Goal: Task Accomplishment & Management: Complete application form

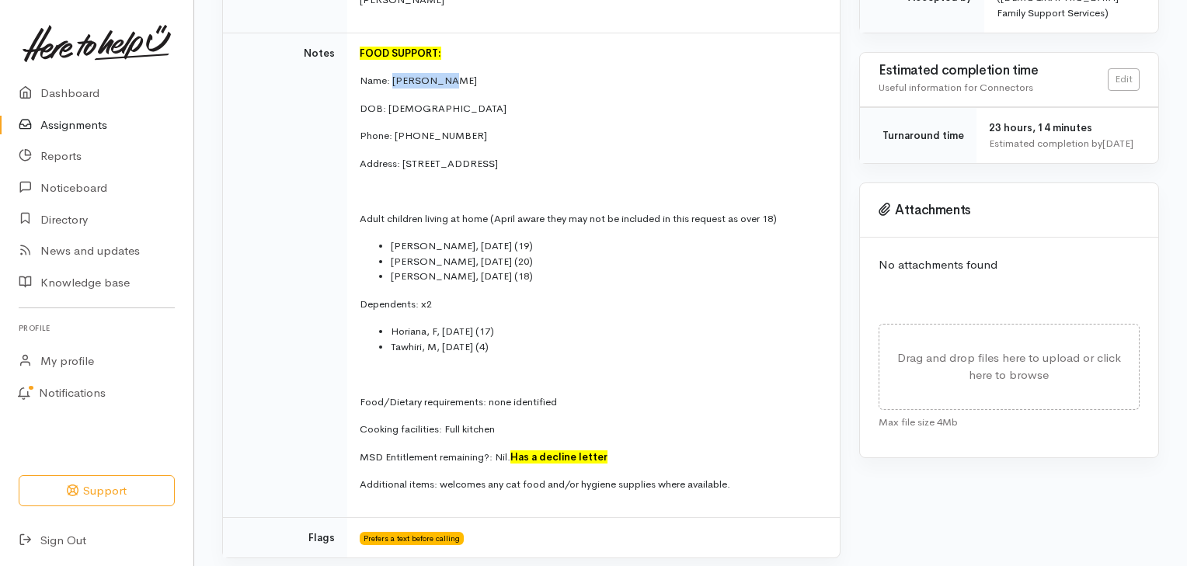
scroll to position [485, 0]
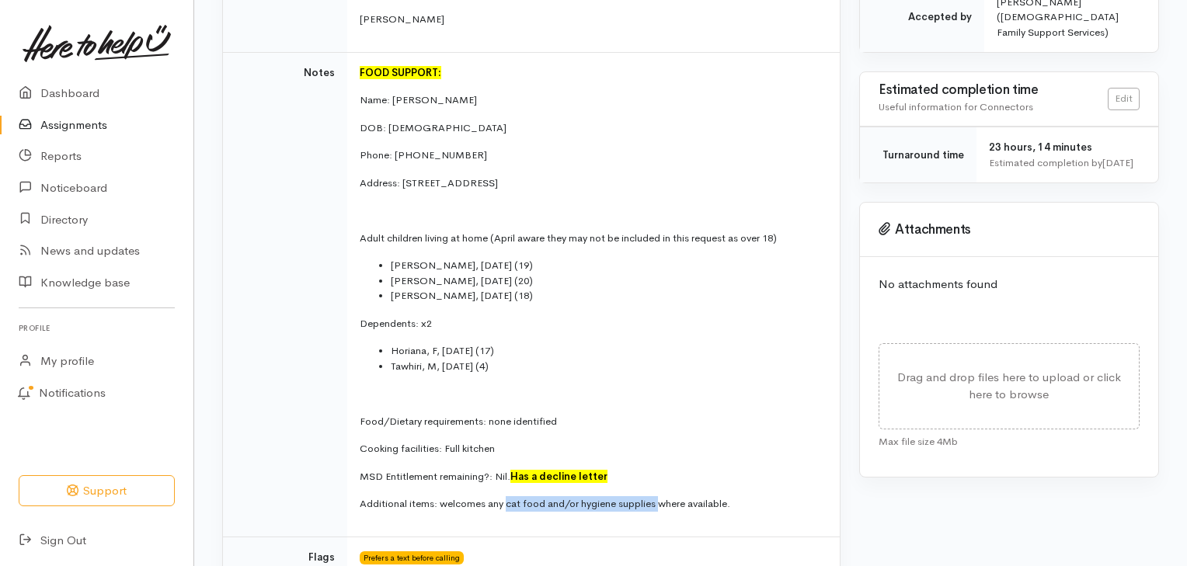
drag, startPoint x: 505, startPoint y: 484, endPoint x: 628, endPoint y: 479, distance: 122.9
click at [660, 496] on p "Additional items: welcomes any cat food and/or hygiene supplies where available." at bounding box center [590, 504] width 461 height 16
copy p "cat food and/or hygiene supplies"
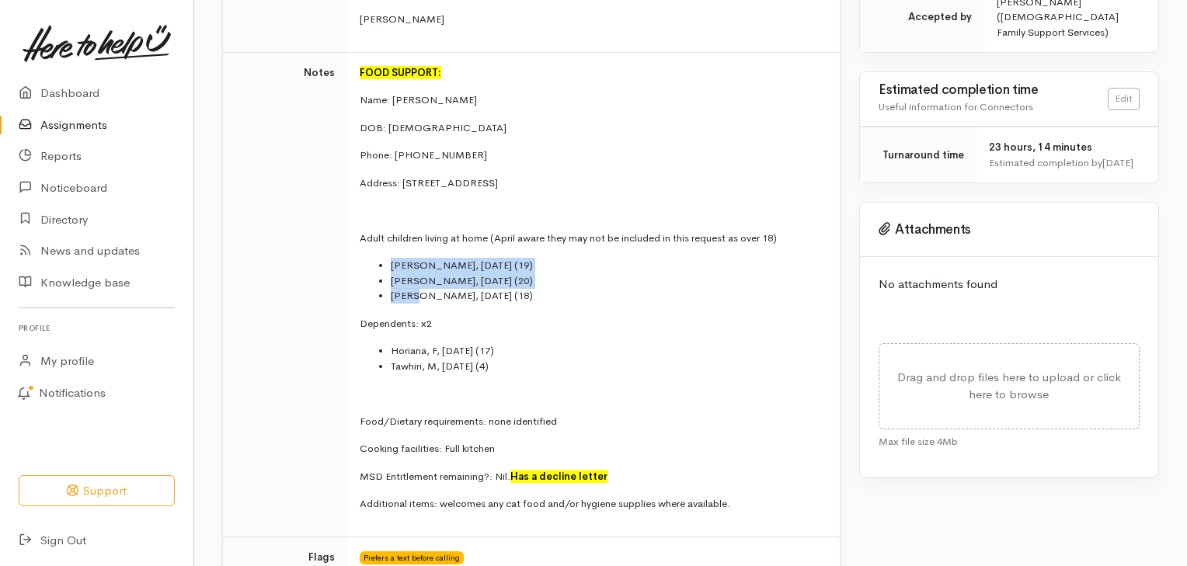
drag, startPoint x: 392, startPoint y: 245, endPoint x: 419, endPoint y: 275, distance: 41.2
click at [419, 275] on ul "Patariki, M, 01/02/2006 (19) Rawiri, M, 22/10/2004 (20) Tommy, M, 16/05/2007 (1…" at bounding box center [590, 281] width 461 height 46
copy ul "Patariki, M, 01/02/2006 (19) Rawiri, M, 22/10/2004 (20) Tommy"
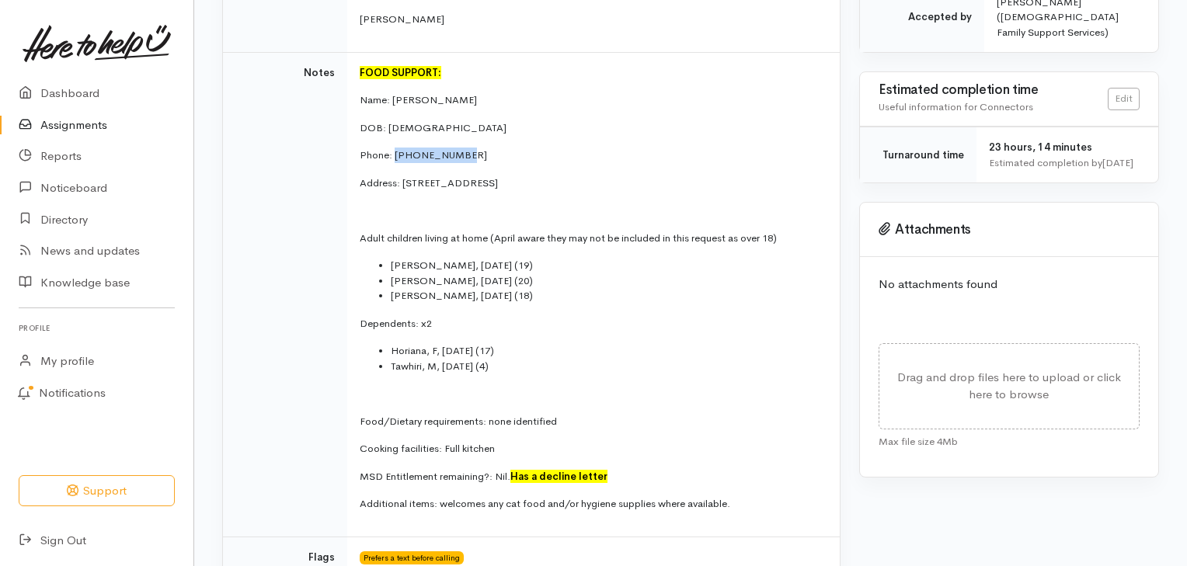
drag, startPoint x: 437, startPoint y: 131, endPoint x: 469, endPoint y: 132, distance: 32.7
click at [469, 148] on p "Phone: 021 128 2842" at bounding box center [590, 156] width 461 height 16
copy p "021 128 2842"
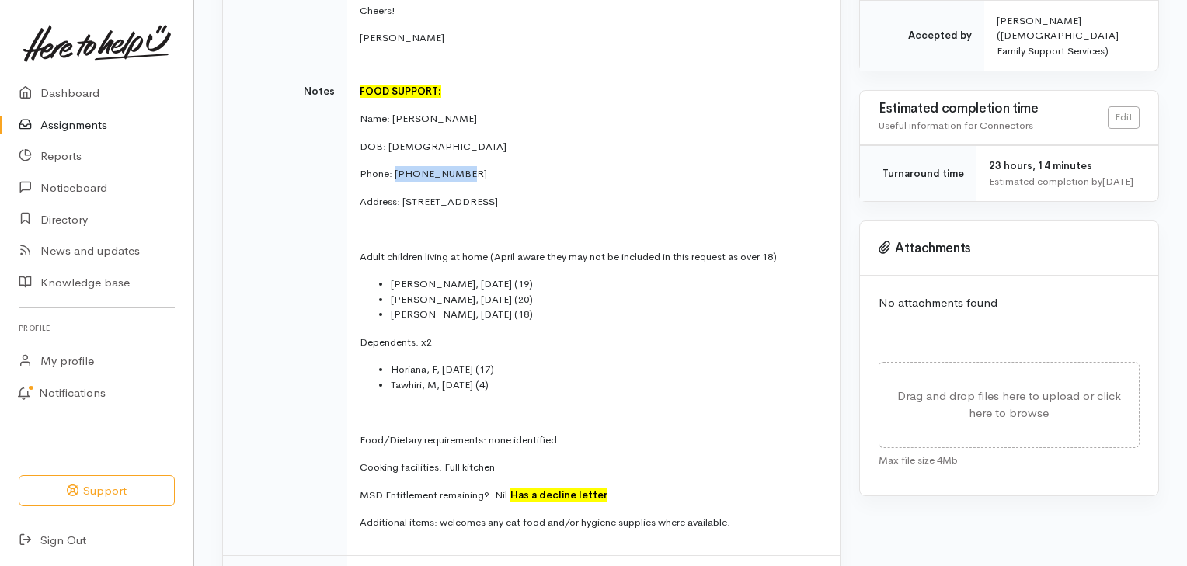
scroll to position [423, 0]
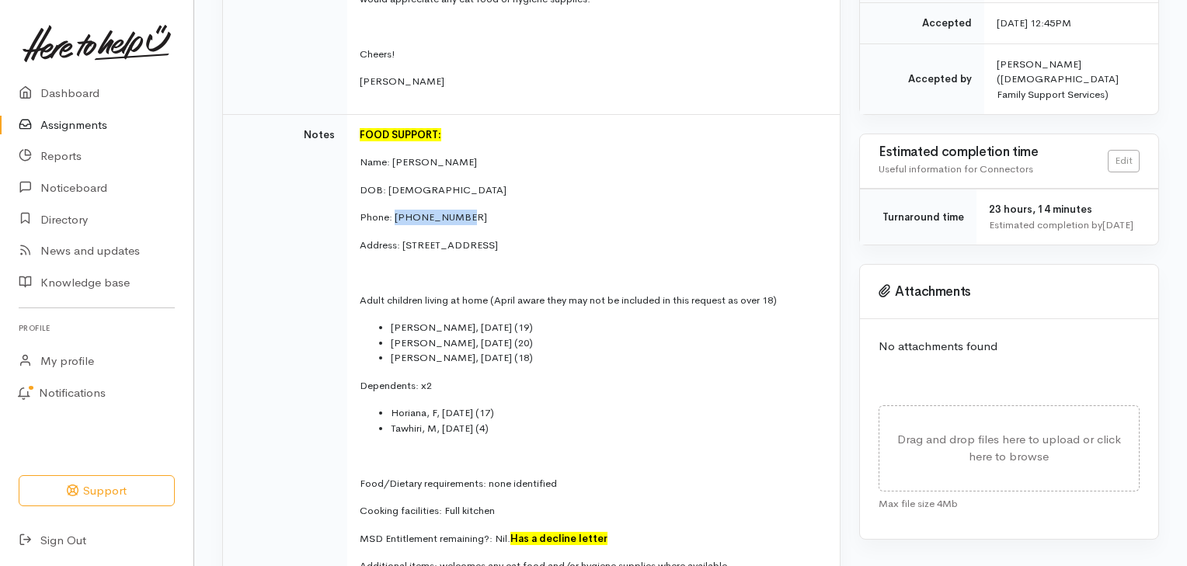
drag, startPoint x: 416, startPoint y: 224, endPoint x: 485, endPoint y: 230, distance: 68.6
click at [485, 238] on p "Address: 11 Raleigh Avenue, Fairview Downs, Hamilton" at bounding box center [590, 246] width 461 height 16
copy p "Raleigh Avenue"
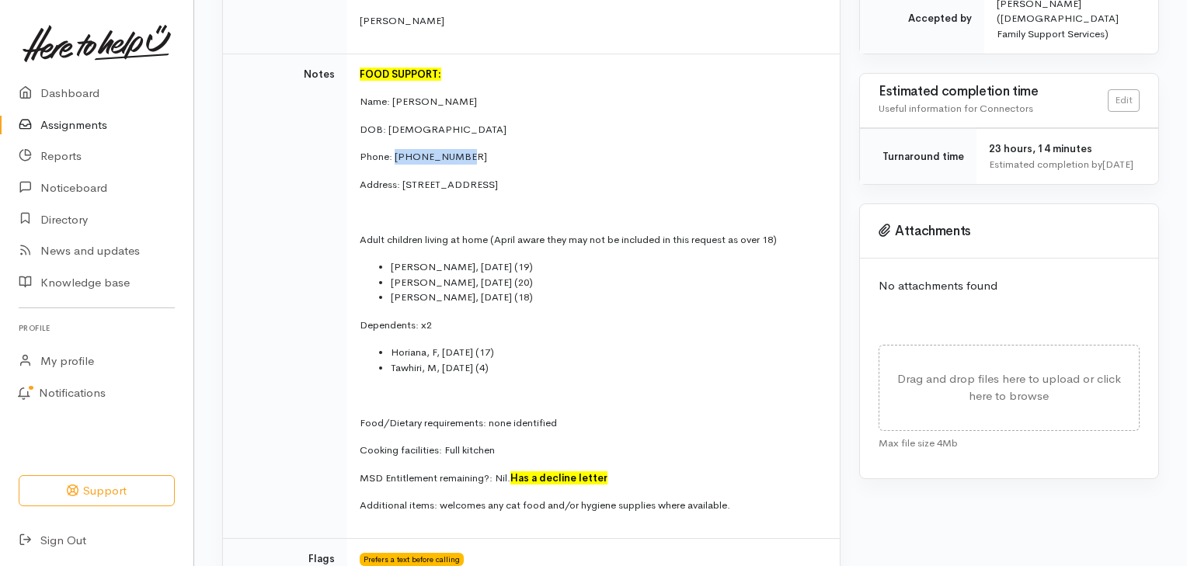
scroll to position [437, 0]
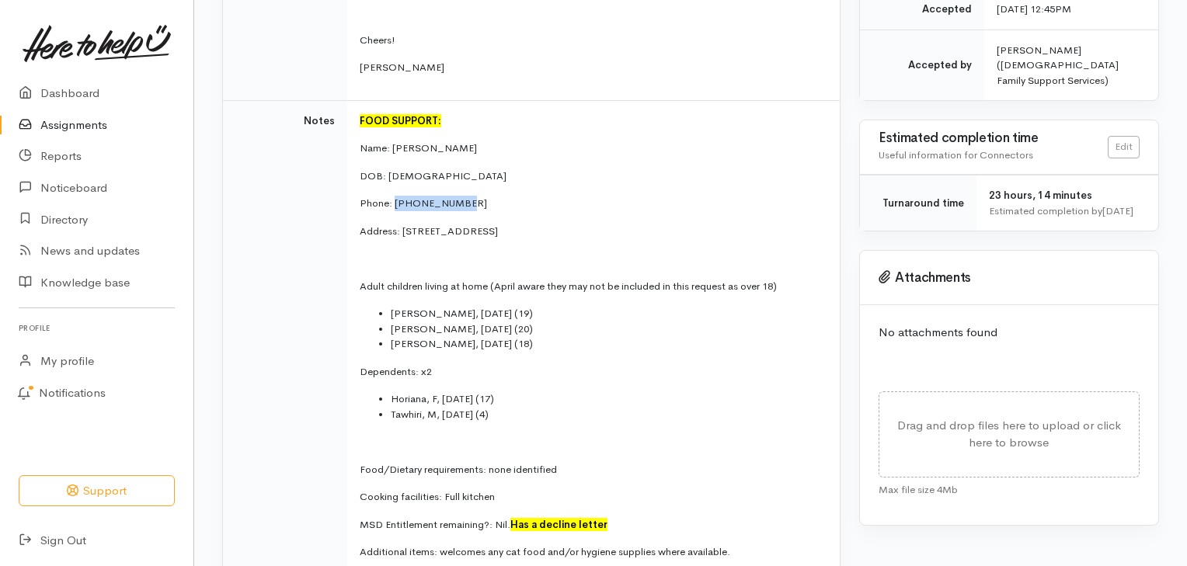
drag, startPoint x: 395, startPoint y: 183, endPoint x: 481, endPoint y: 186, distance: 86.3
click at [481, 196] on p "Phone: 021 128 2842" at bounding box center [590, 204] width 461 height 16
copy p "021 128 2842"
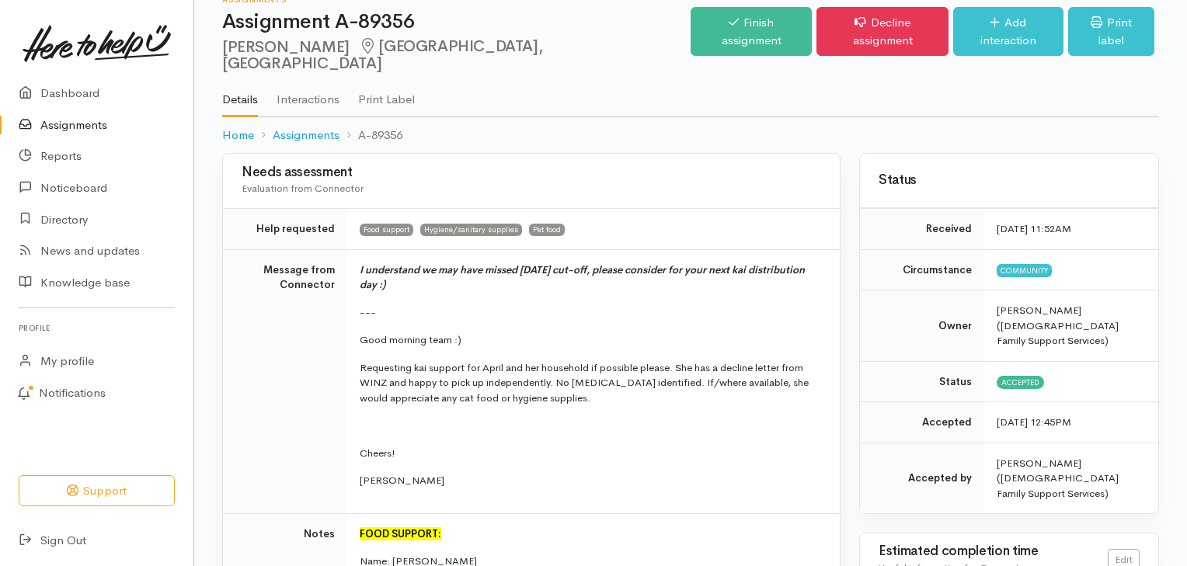
scroll to position [0, 0]
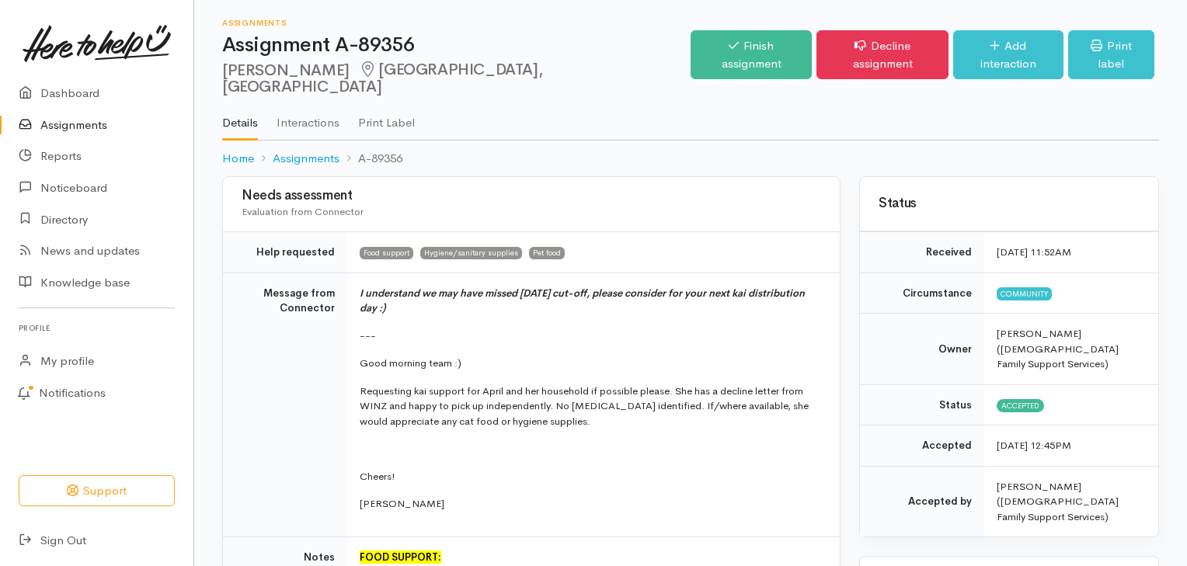
click at [94, 129] on link "Assignments" at bounding box center [96, 126] width 193 height 32
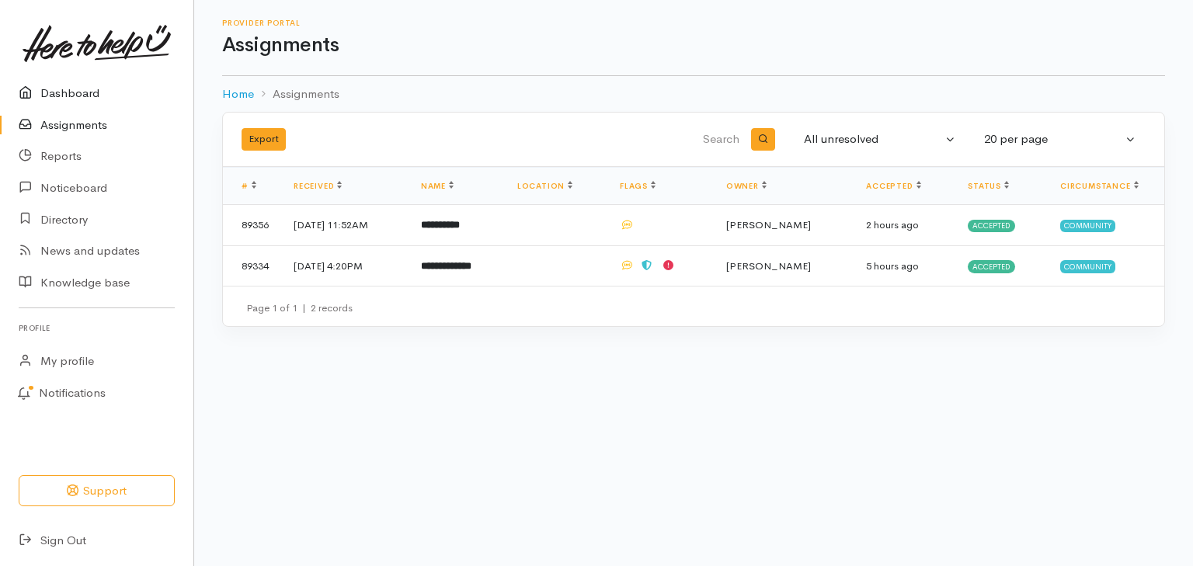
click at [89, 96] on link "Dashboard" at bounding box center [96, 94] width 193 height 32
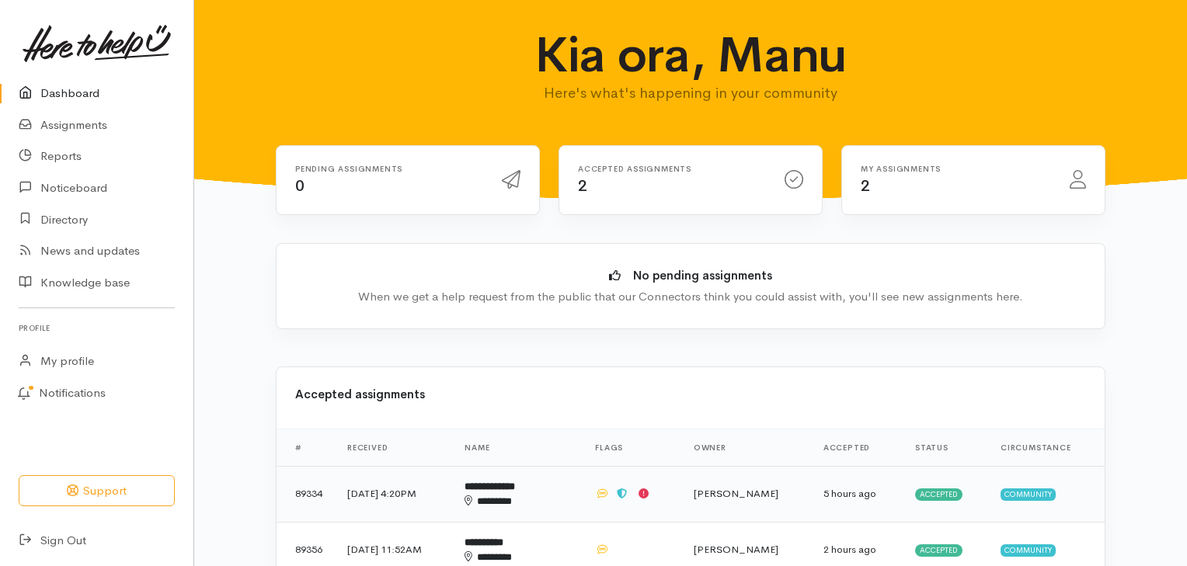
click at [526, 496] on div "********" at bounding box center [507, 502] width 85 height 16
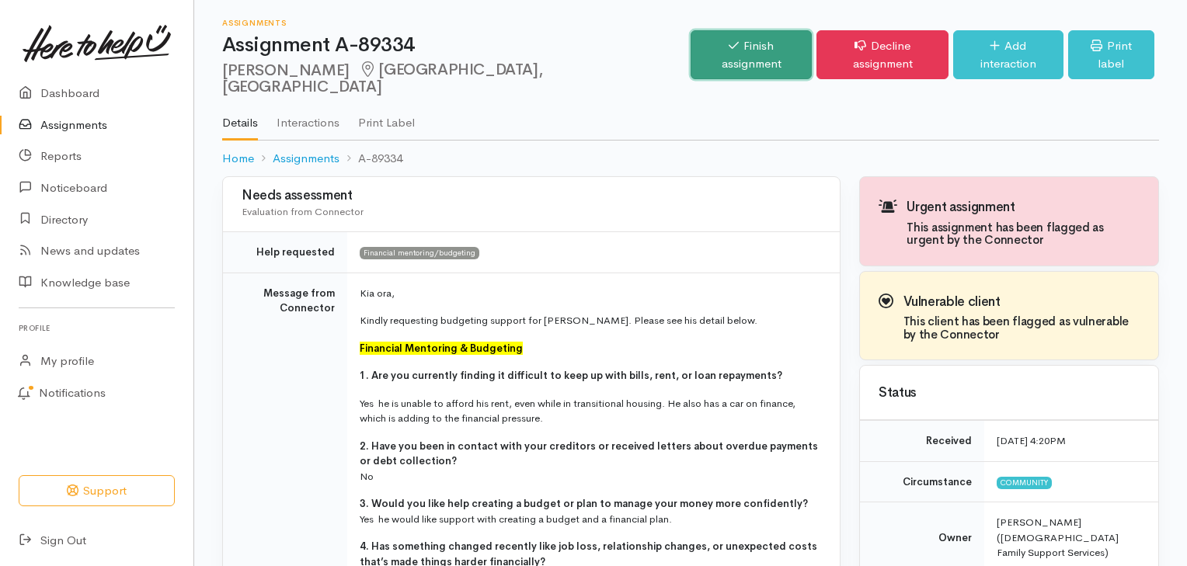
click at [751, 47] on link "Finish assignment" at bounding box center [752, 54] width 122 height 49
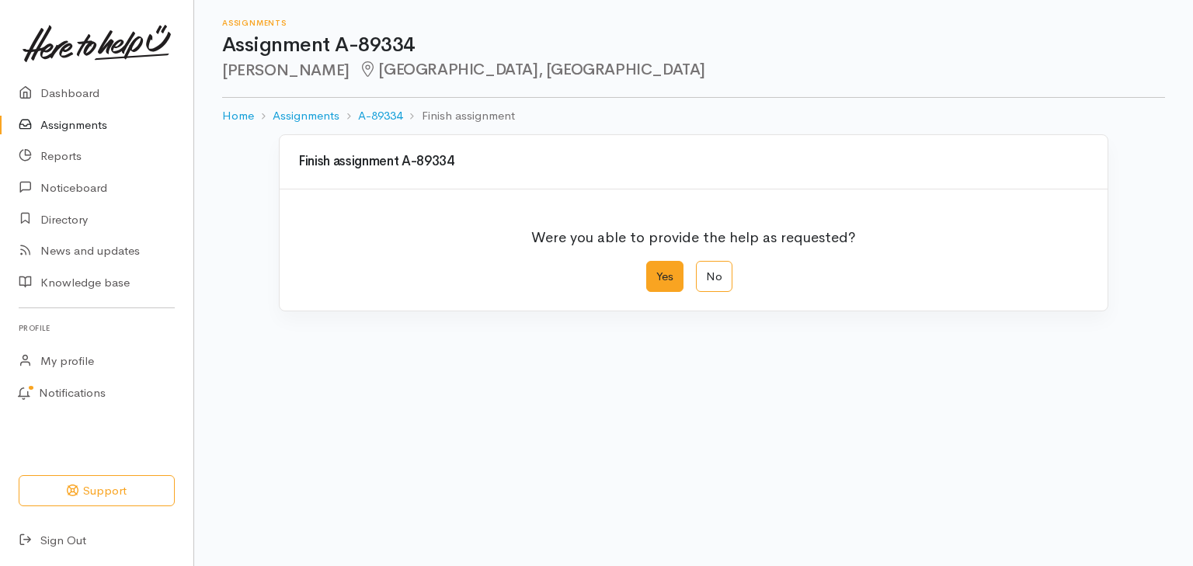
click at [664, 277] on label "Yes" at bounding box center [664, 277] width 37 height 32
click at [656, 271] on input "Yes" at bounding box center [651, 266] width 10 height 10
radio input "true"
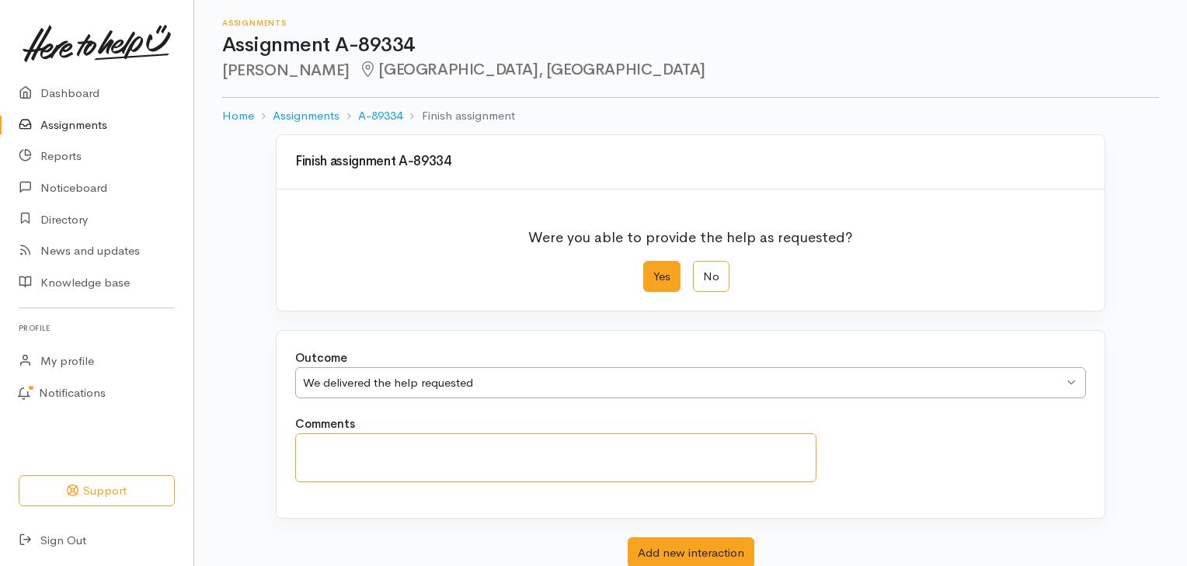
click at [346, 466] on textarea "Comments" at bounding box center [555, 457] width 521 height 49
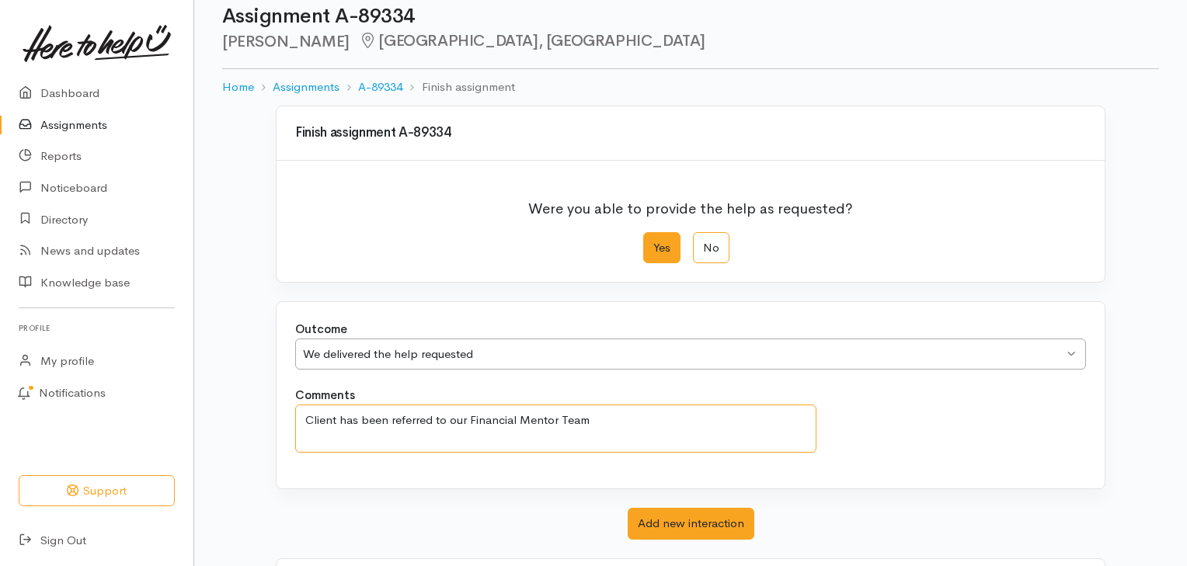
scroll to position [107, 0]
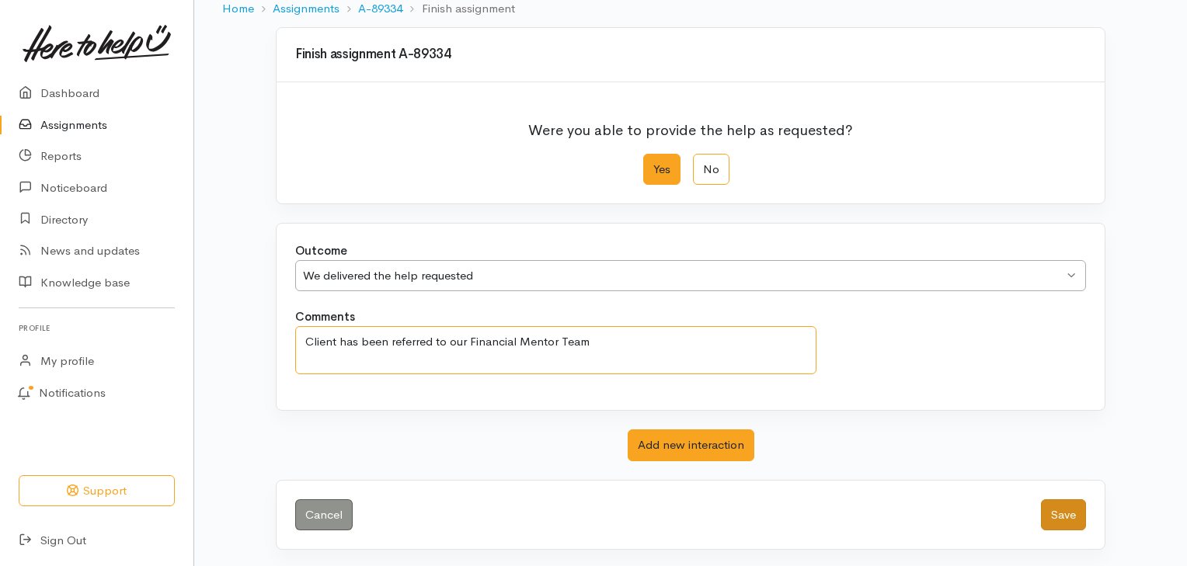
type textarea "Client has been referred to our Financial Mentor Team"
click at [1075, 511] on button "Save" at bounding box center [1063, 516] width 45 height 32
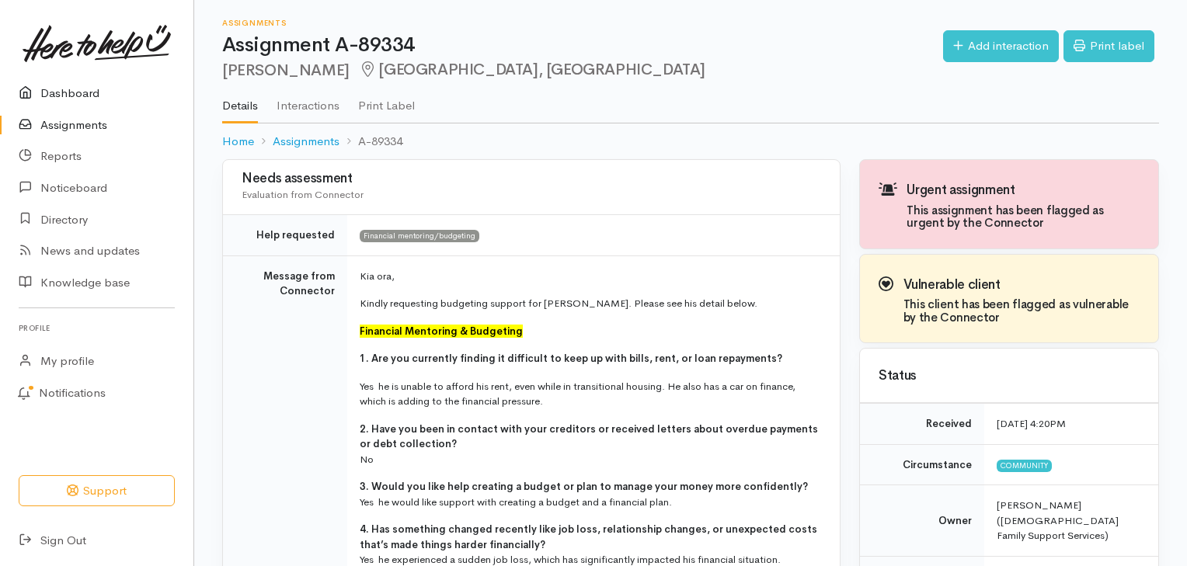
click at [96, 95] on link "Dashboard" at bounding box center [96, 94] width 193 height 32
